Goal: Information Seeking & Learning: Learn about a topic

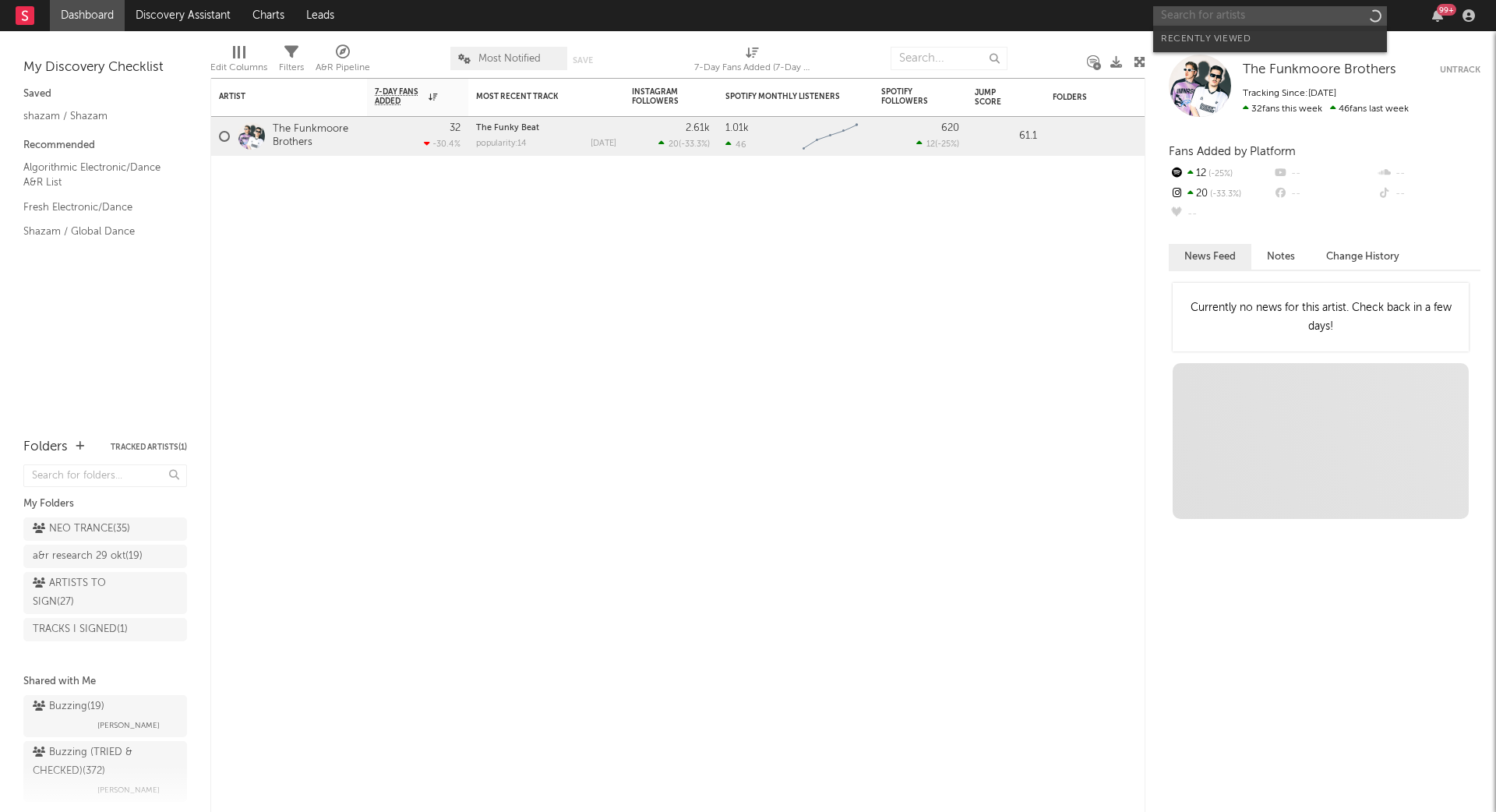
click at [1270, 16] on input "text" at bounding box center [1271, 15] width 234 height 19
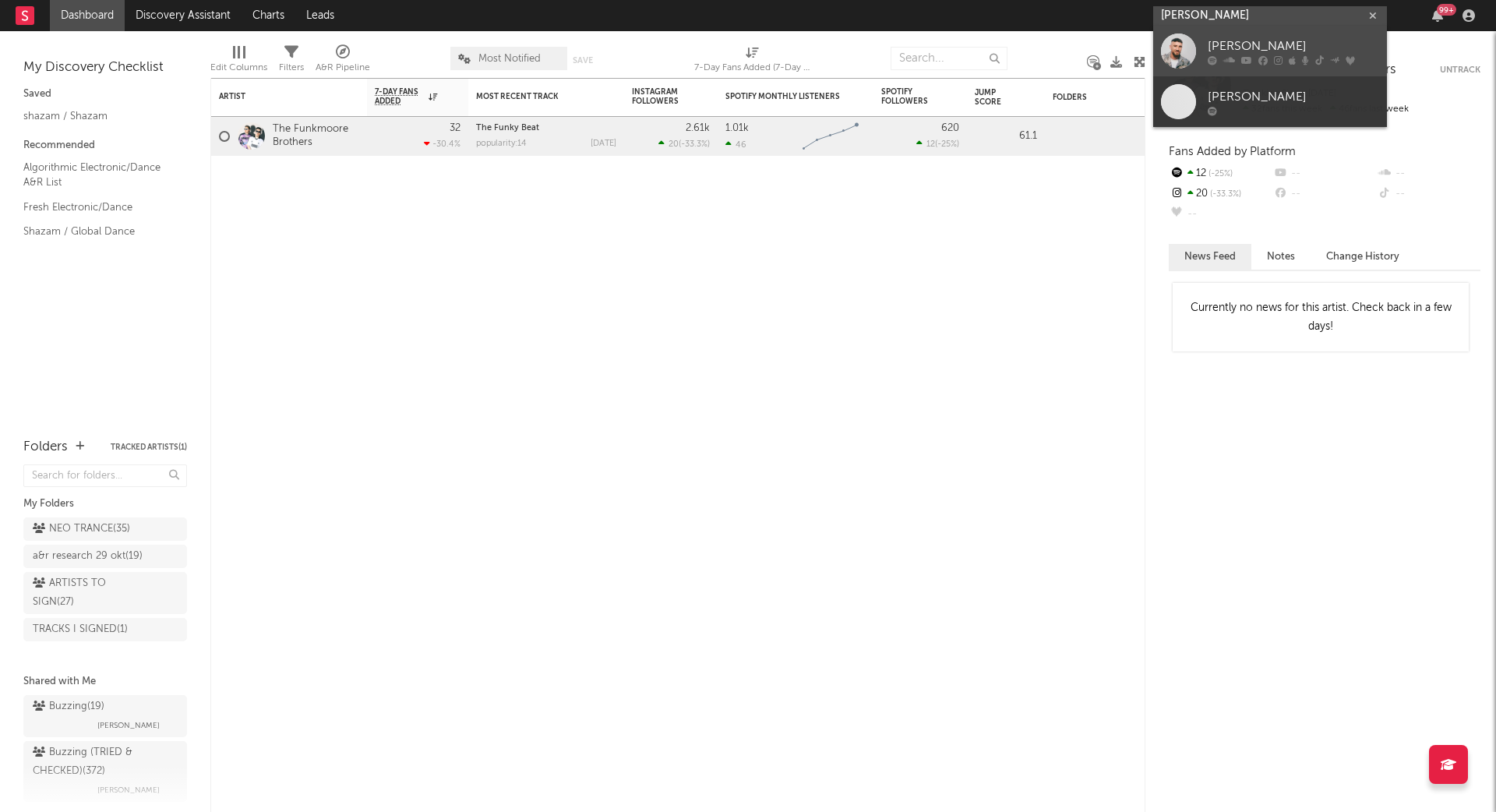
type input "[PERSON_NAME]"
click at [1266, 43] on div "[PERSON_NAME]" at bounding box center [1293, 47] width 171 height 19
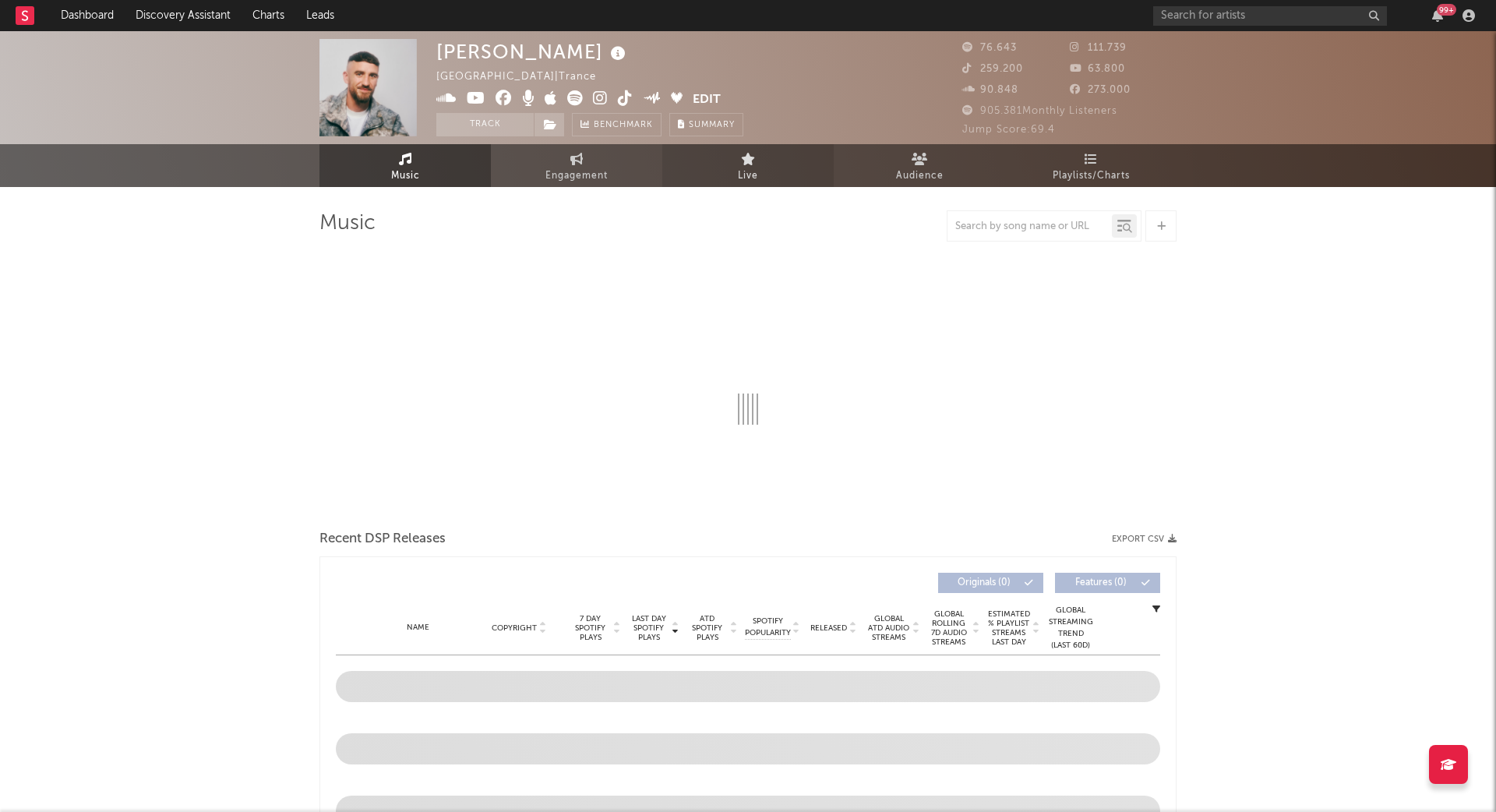
select select "6m"
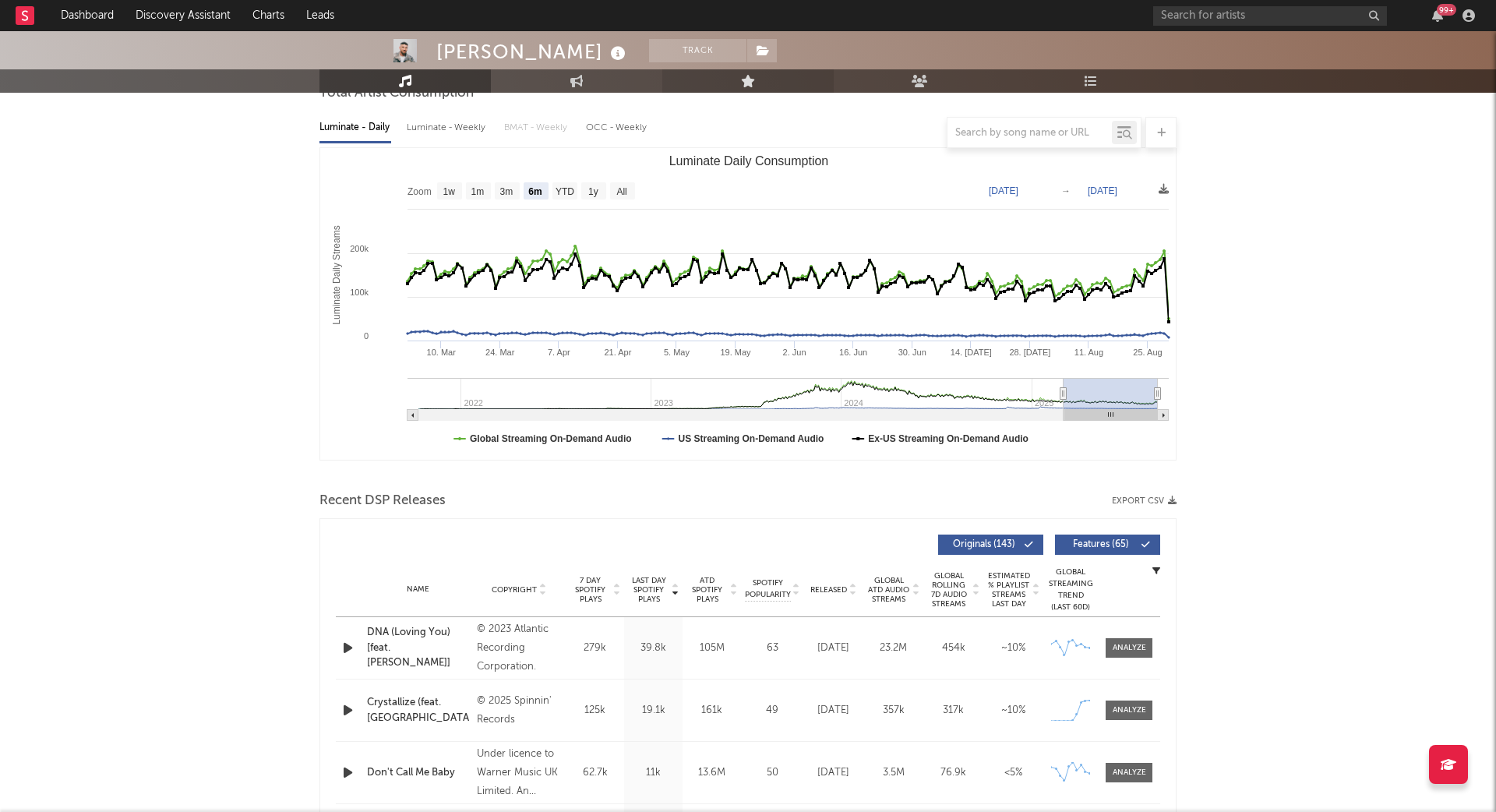
scroll to position [442, 0]
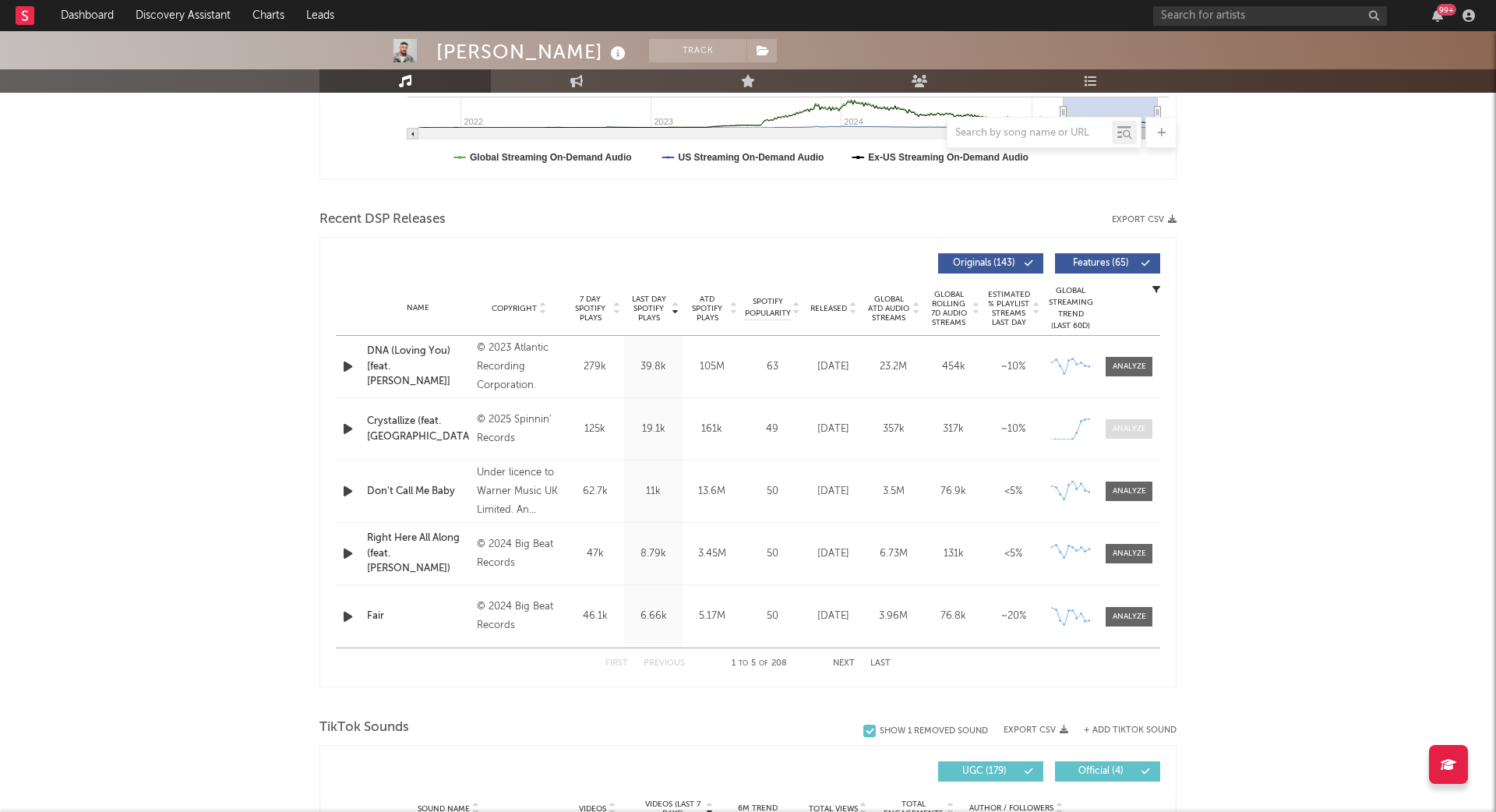
click at [1130, 430] on div at bounding box center [1130, 429] width 34 height 12
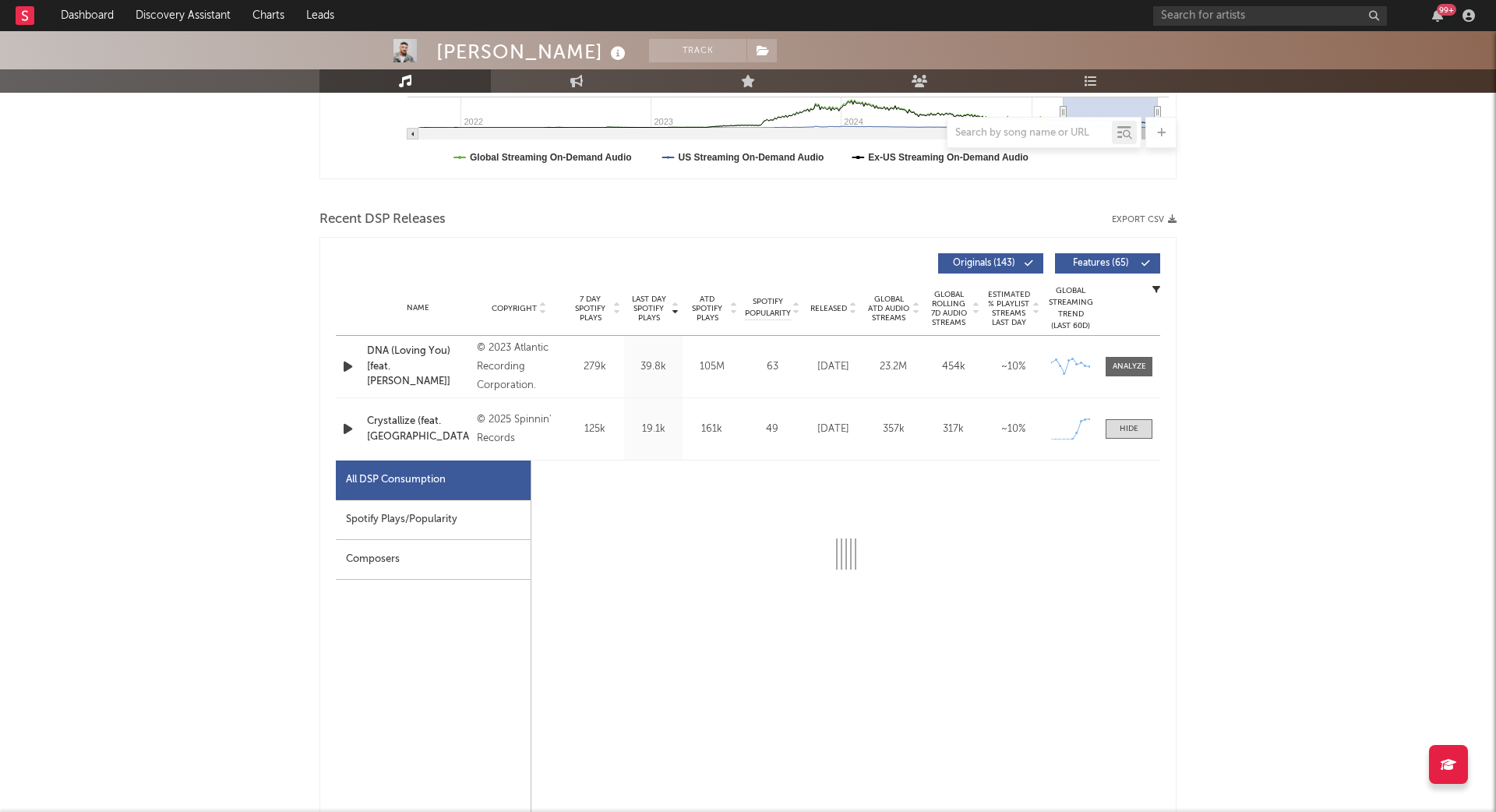
select select "1w"
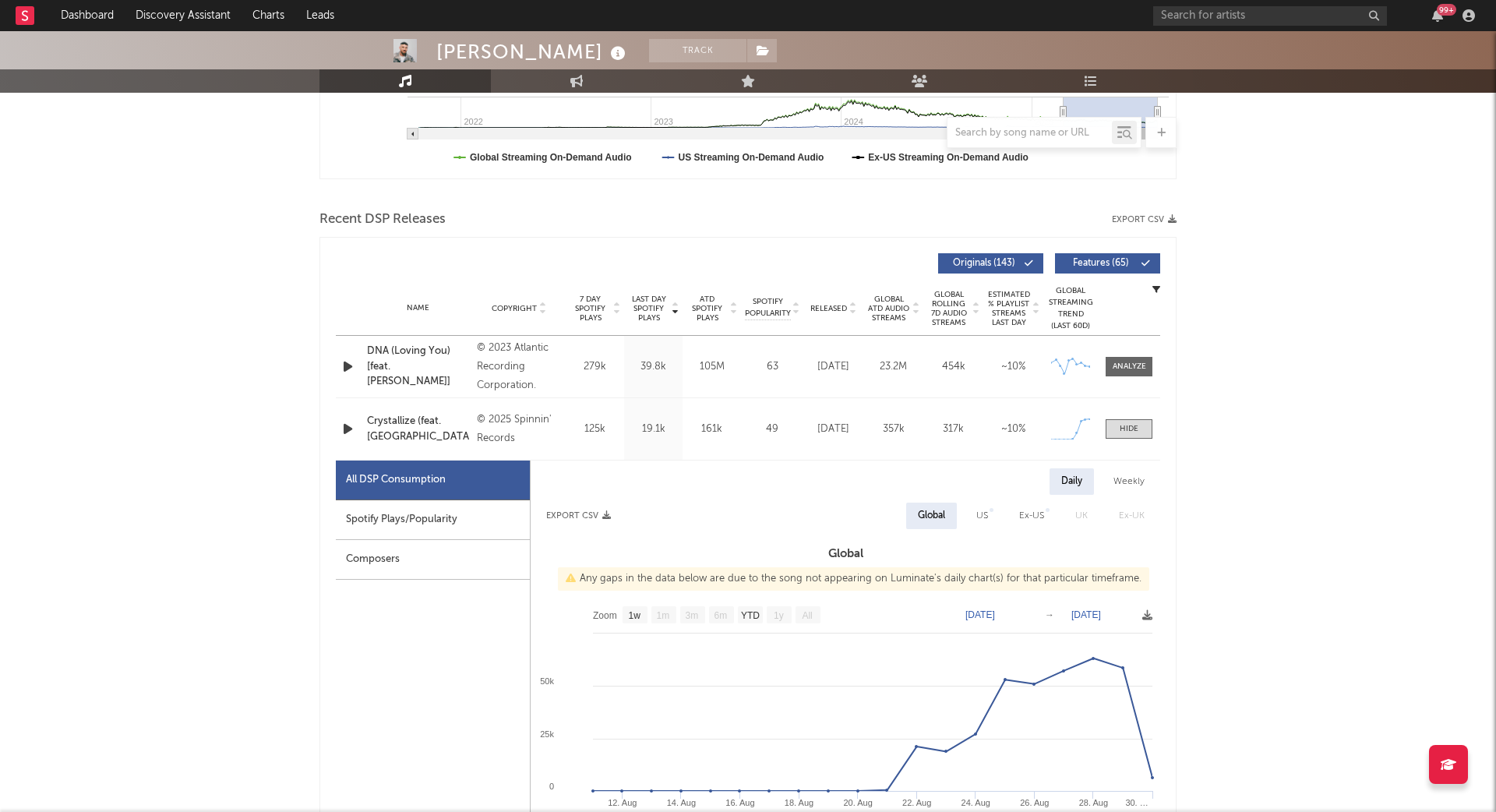
click at [412, 513] on div "Spotify Plays/Popularity" at bounding box center [432, 520] width 194 height 40
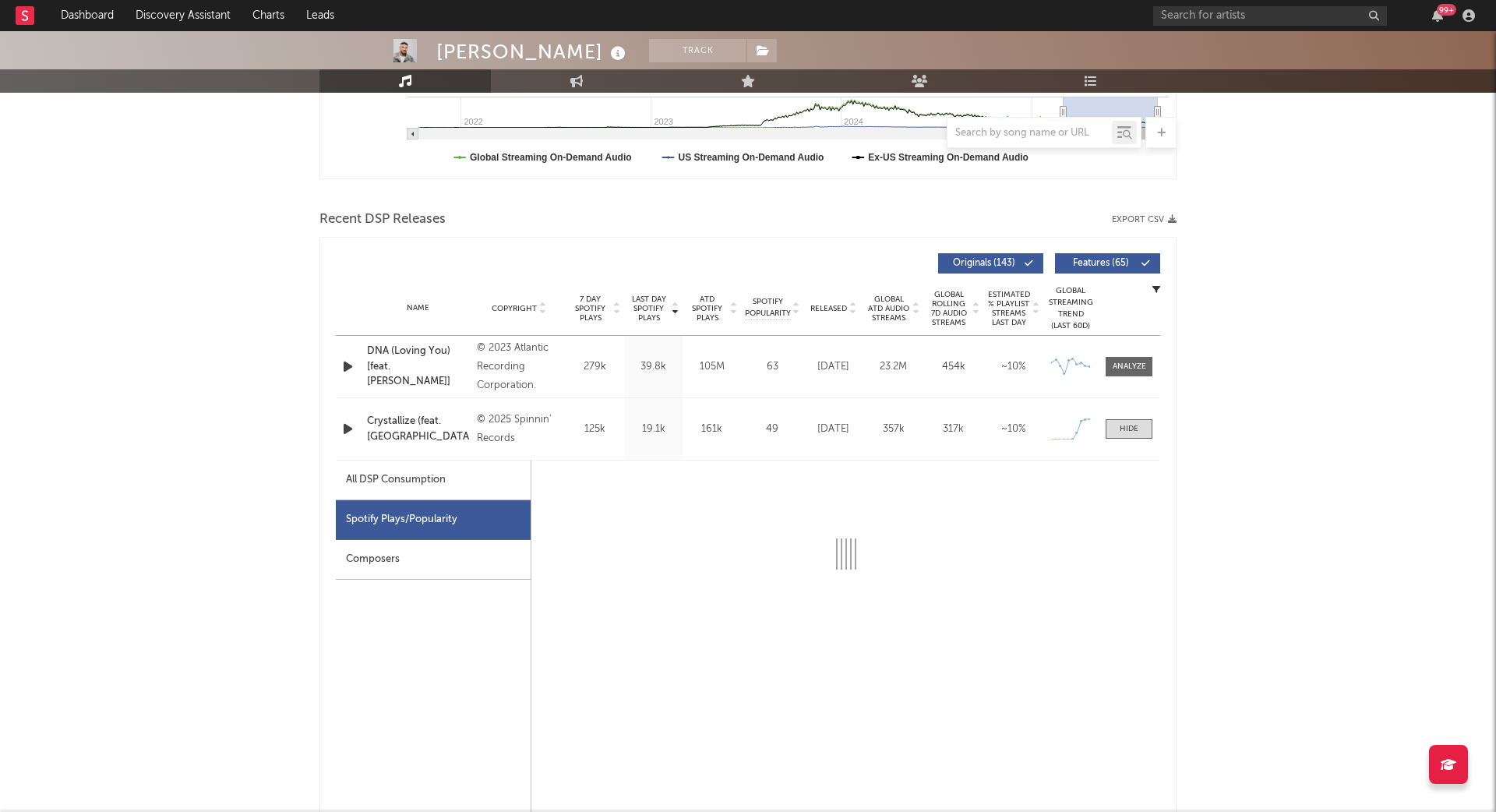
select select "1w"
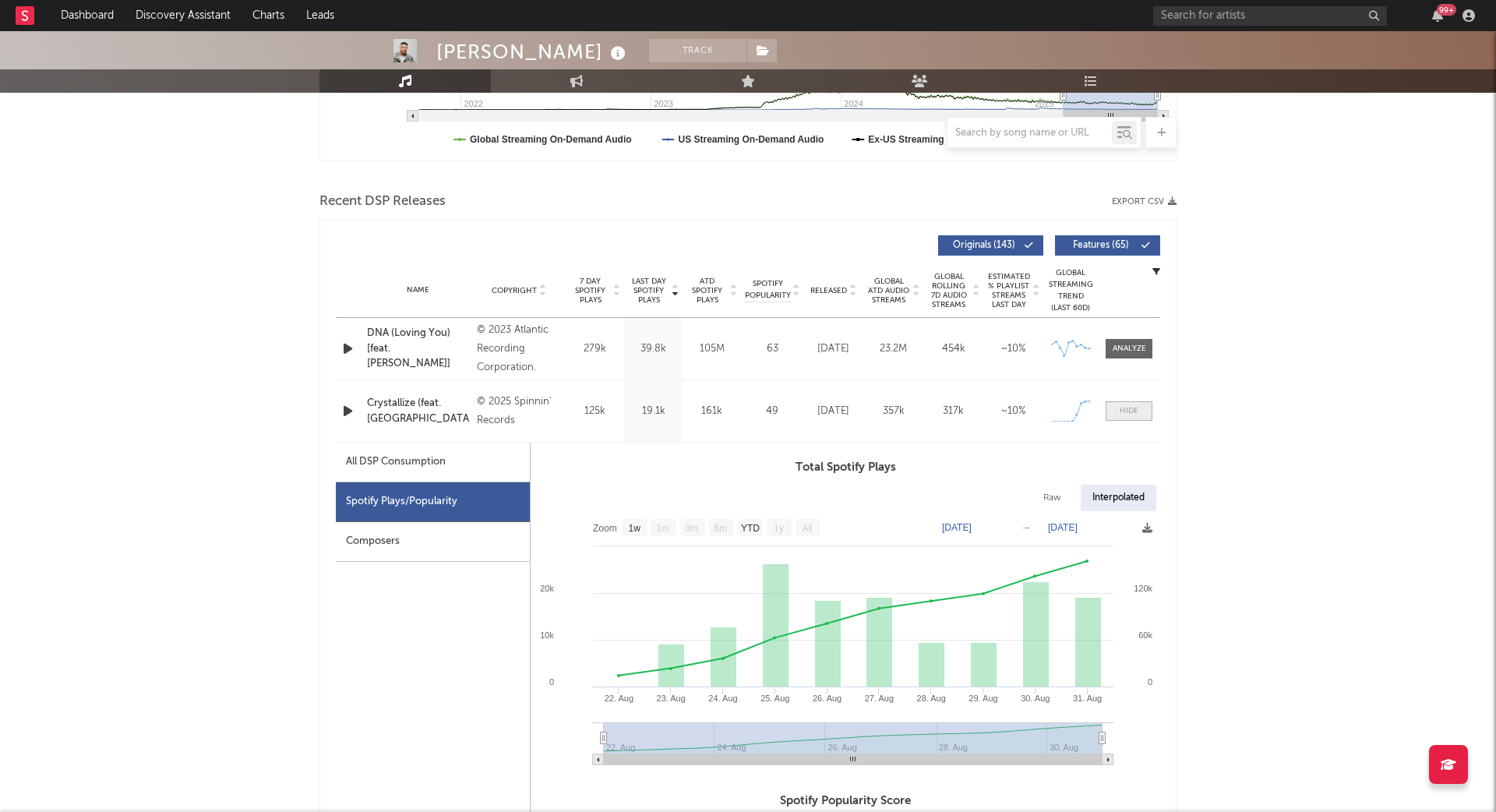
scroll to position [462, 0]
click at [1134, 348] on div at bounding box center [1130, 348] width 34 height 12
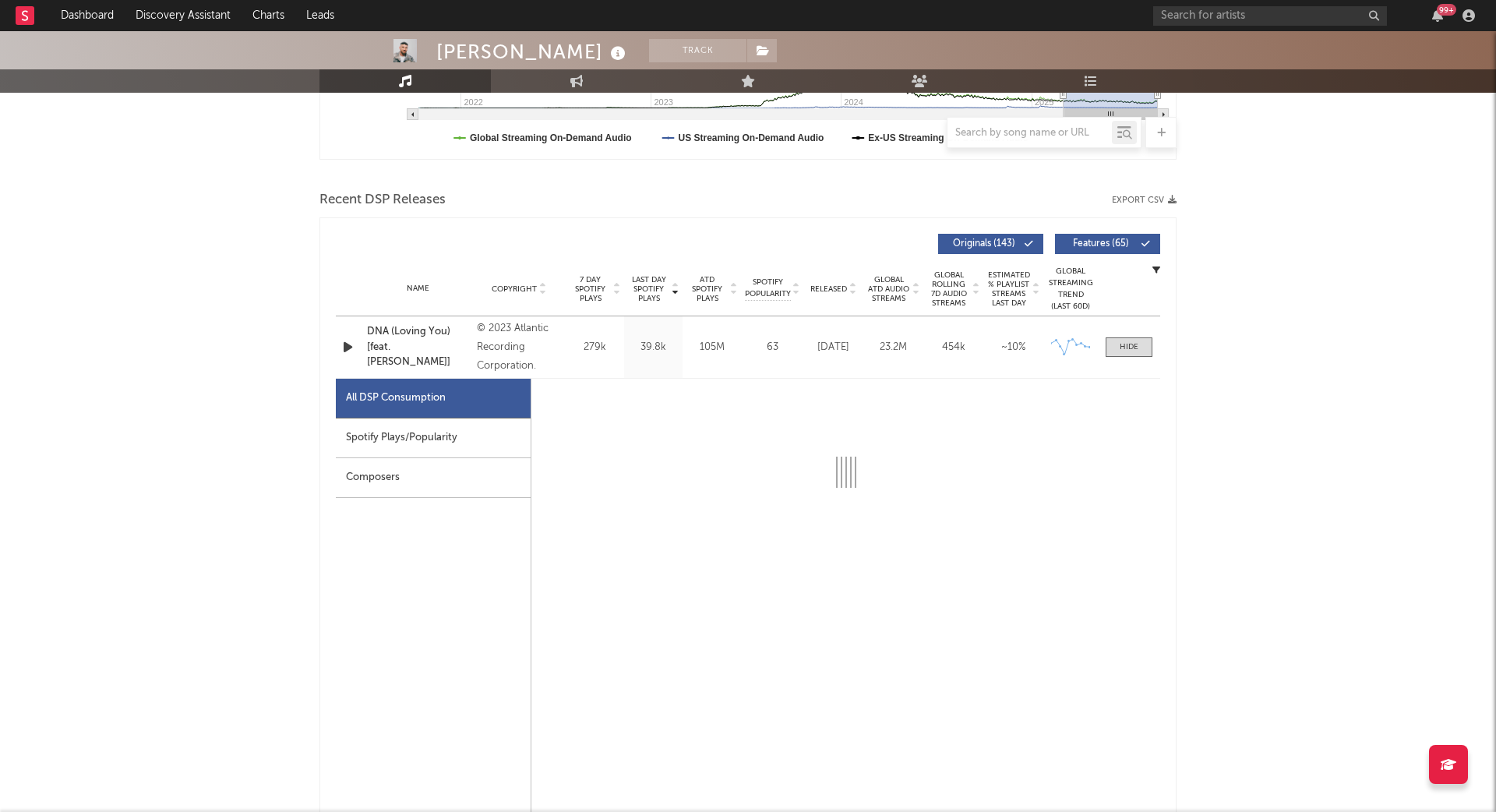
select select "6m"
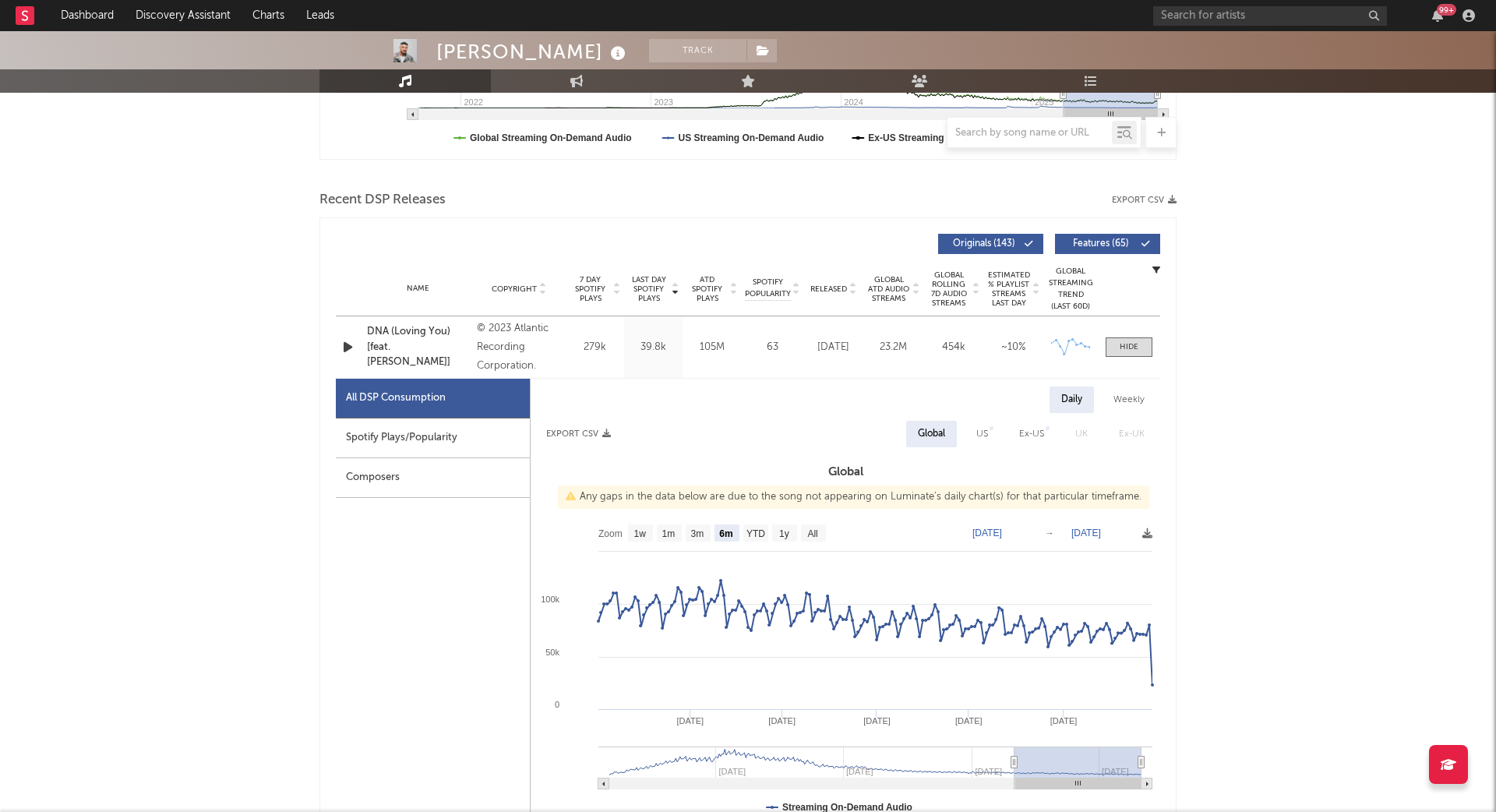
click at [434, 430] on div "Spotify Plays/Popularity" at bounding box center [432, 438] width 194 height 40
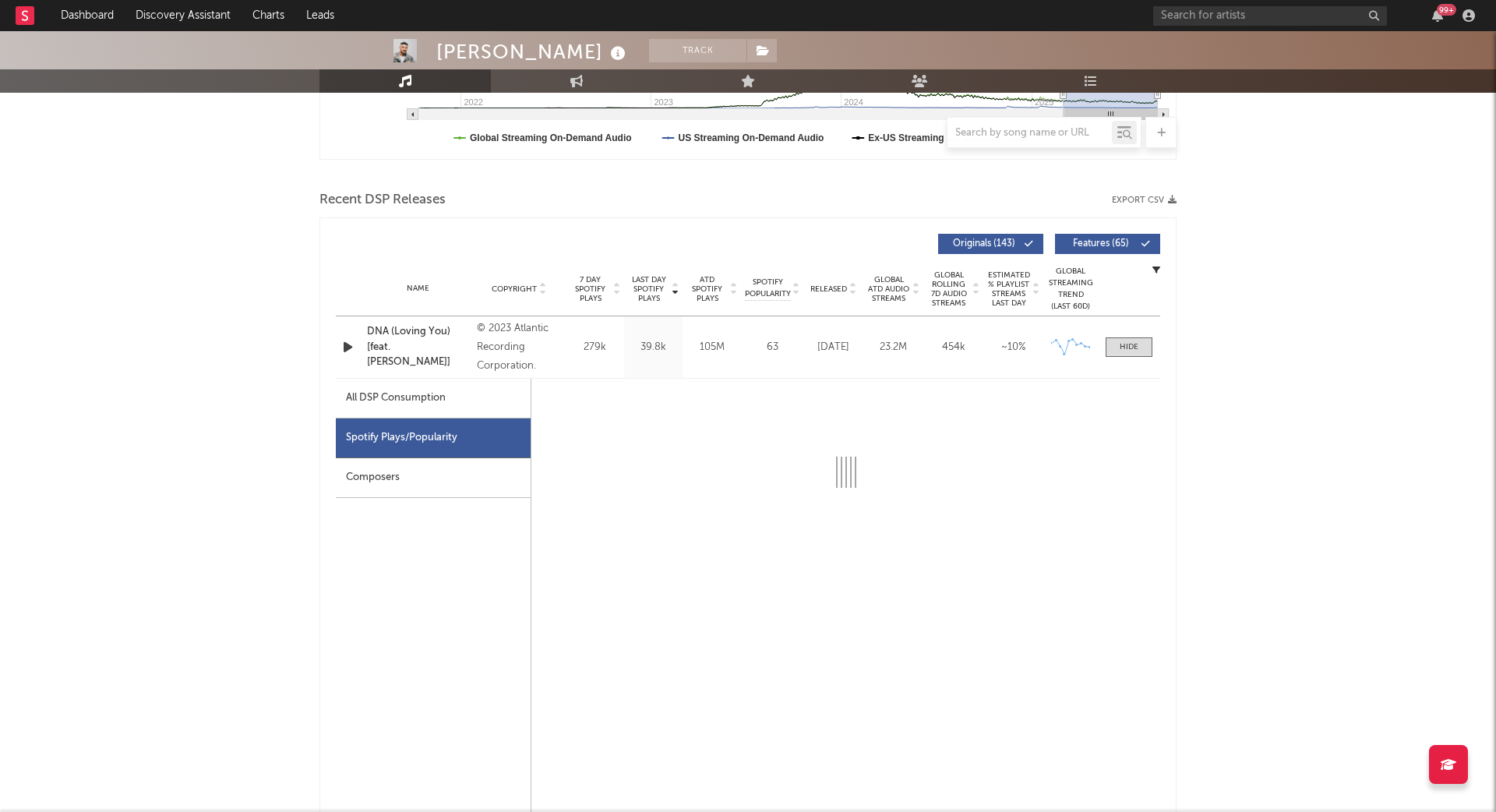
select select "6m"
select select "1w"
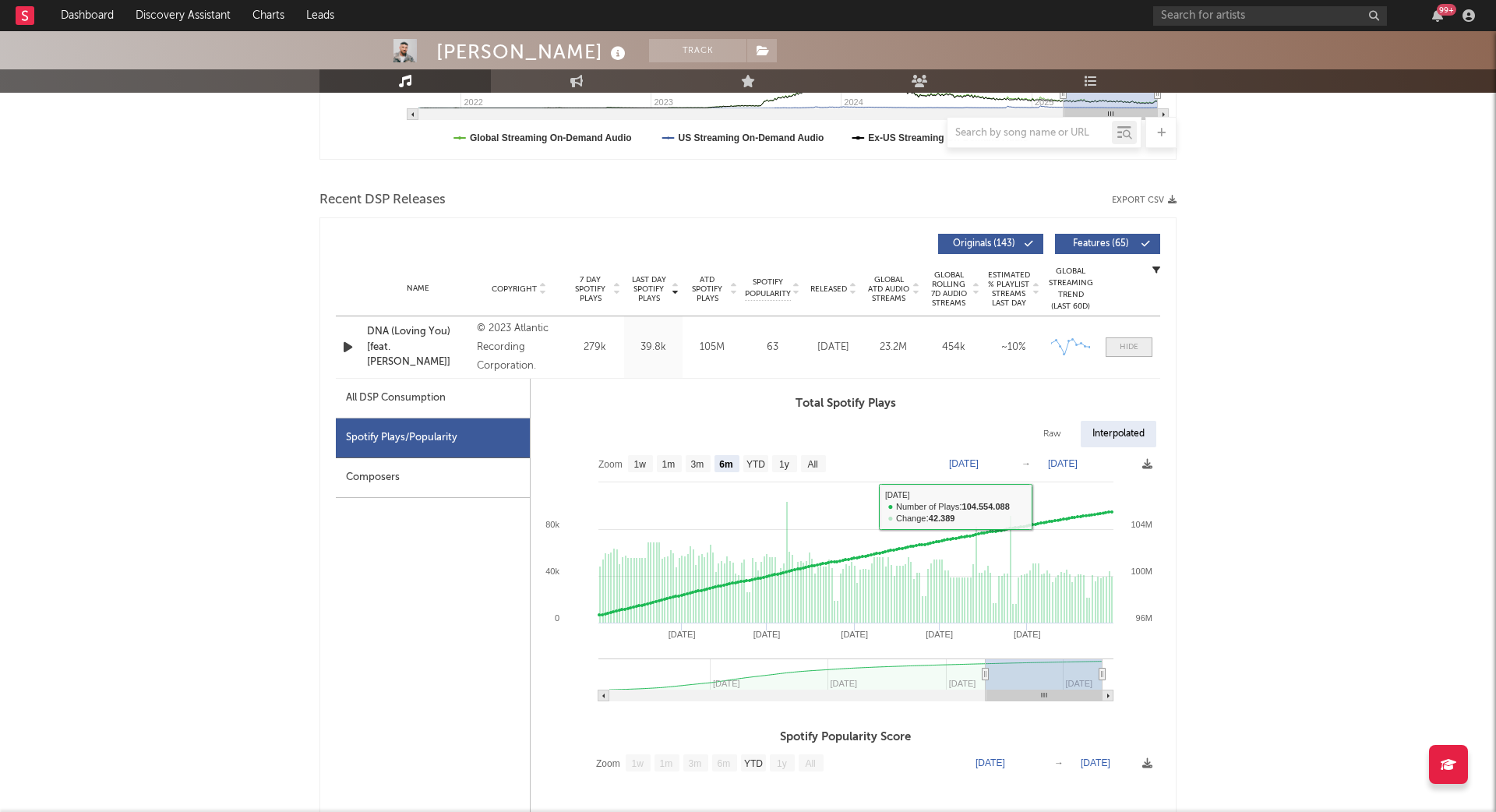
click at [1137, 347] on div at bounding box center [1129, 348] width 19 height 12
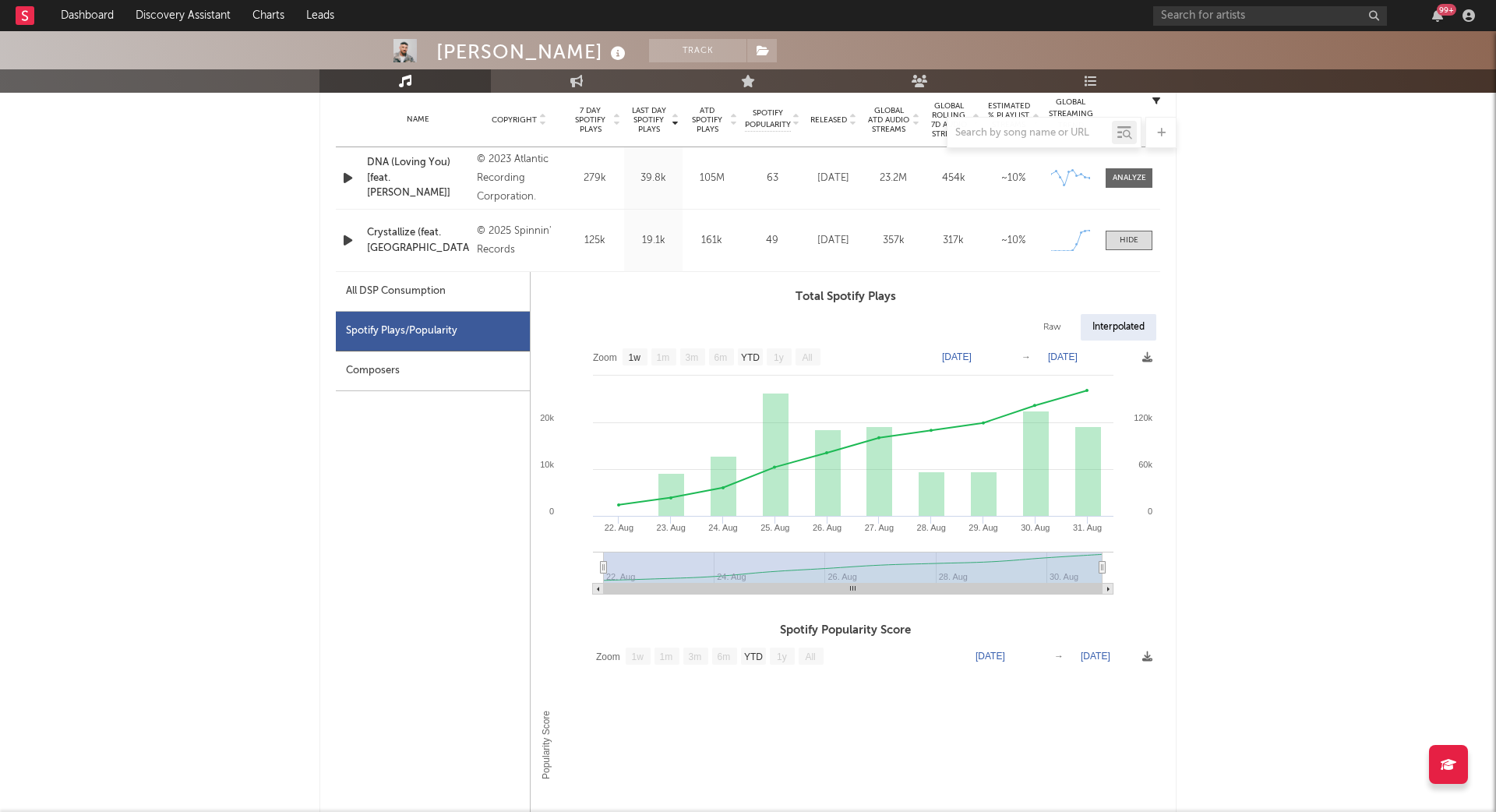
scroll to position [632, 0]
